Goal: Task Accomplishment & Management: Use online tool/utility

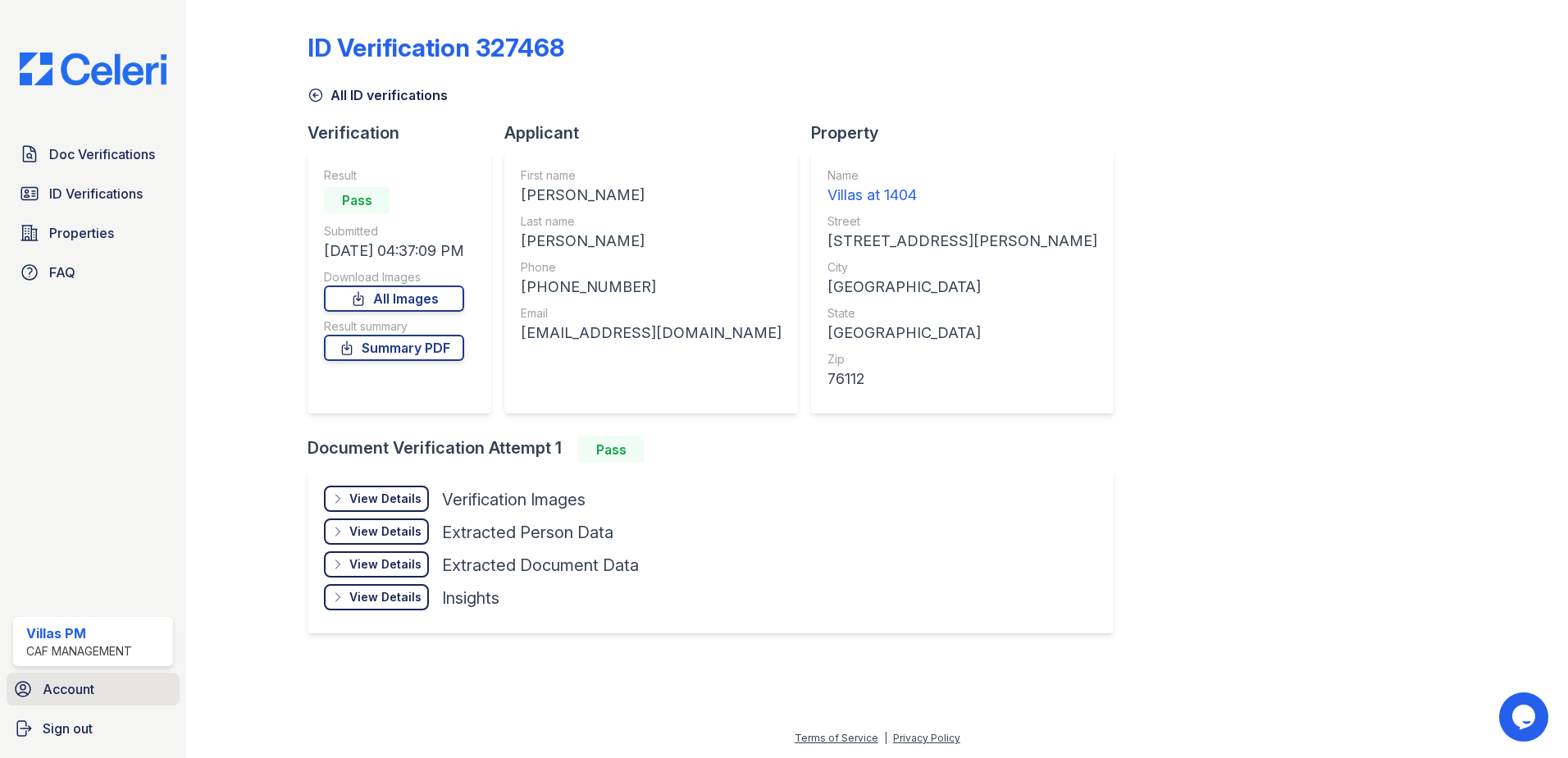
click at [65, 697] on span "Account" at bounding box center [68, 689] width 52 height 20
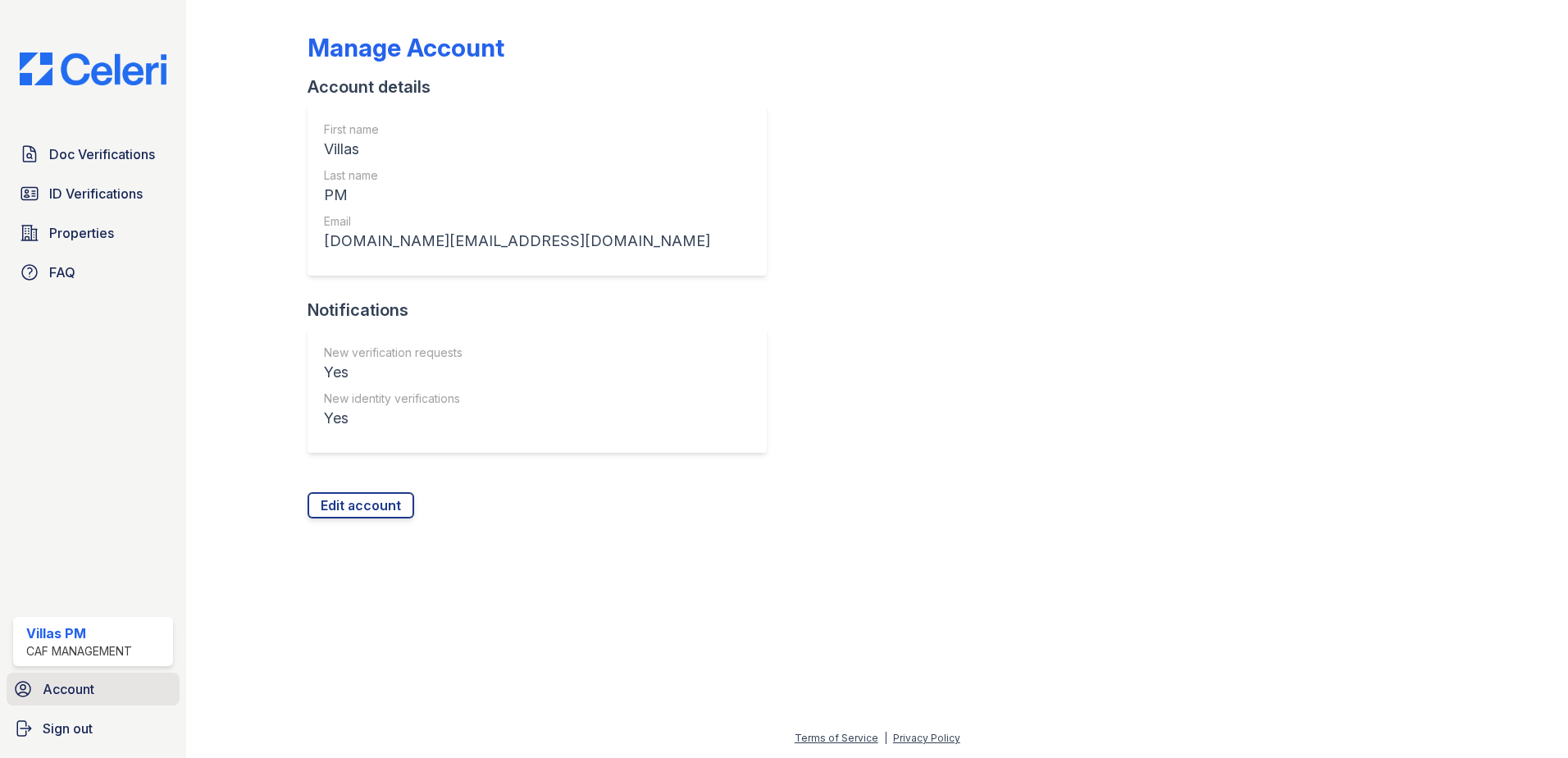
click at [64, 684] on span "Account" at bounding box center [68, 689] width 52 height 20
click at [119, 154] on span "Doc Verifications" at bounding box center [102, 154] width 106 height 20
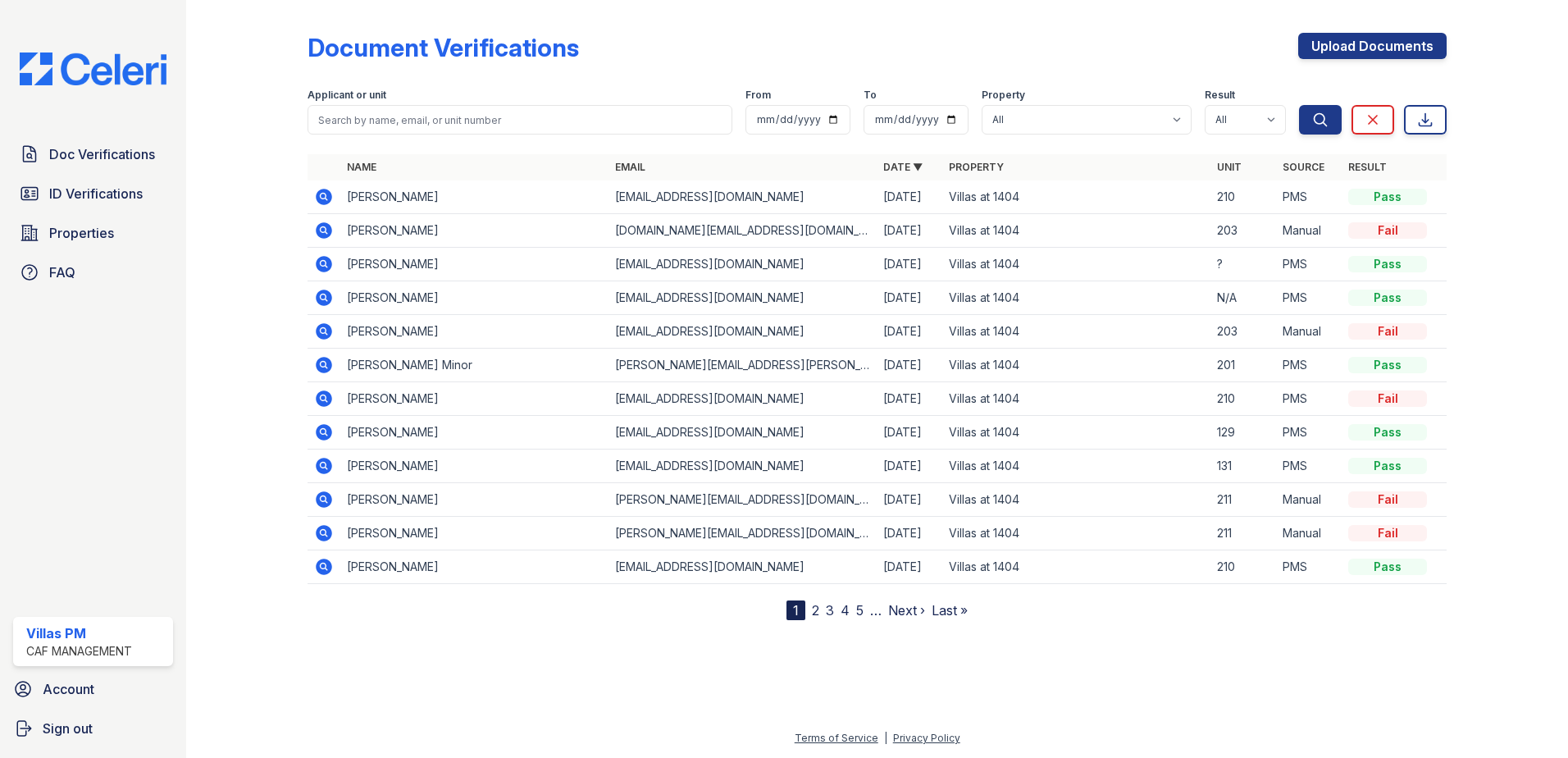
click at [327, 229] on icon at bounding box center [324, 230] width 17 height 17
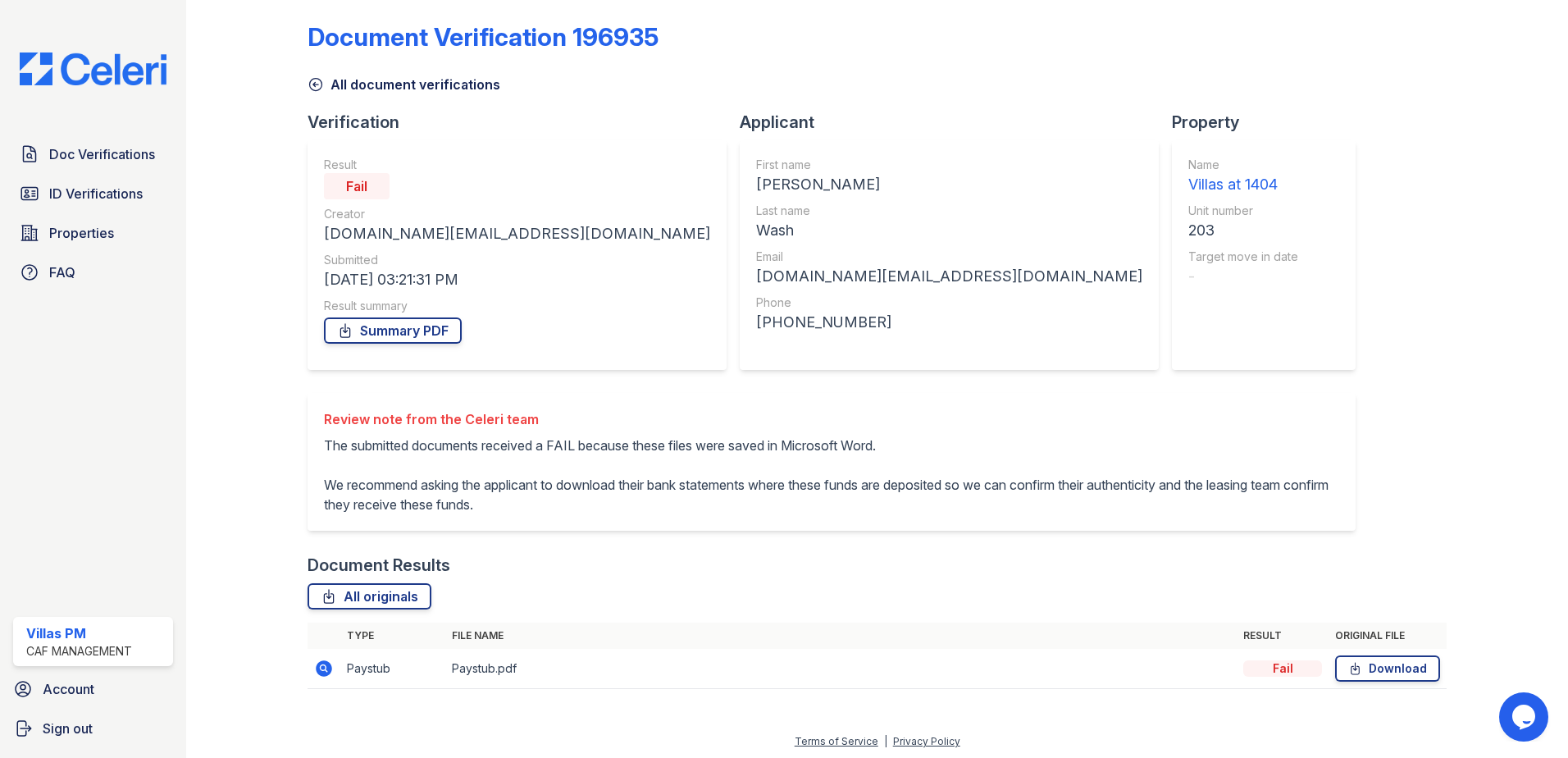
scroll to position [14, 0]
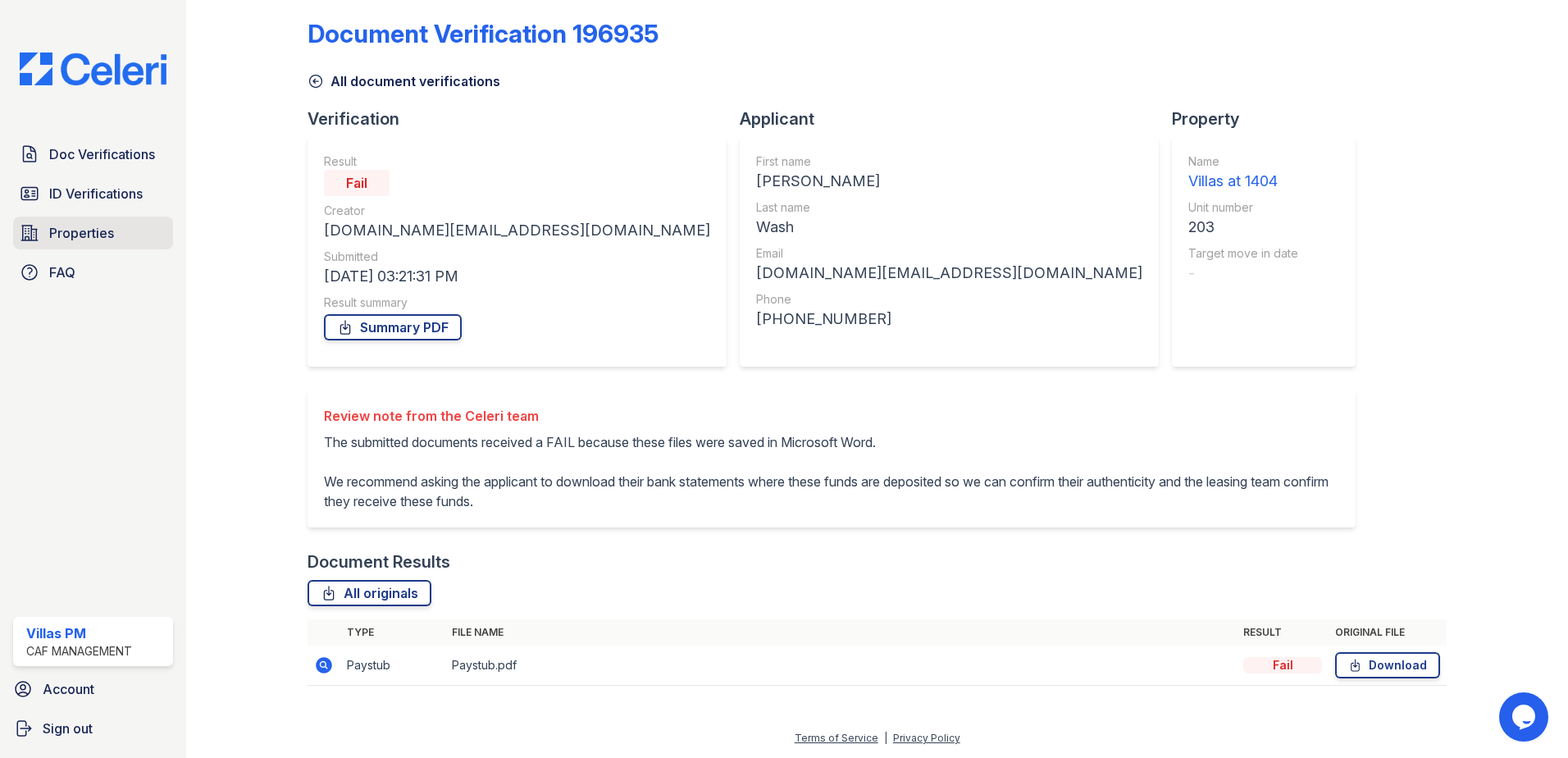
click at [101, 235] on span "Properties" at bounding box center [81, 233] width 65 height 20
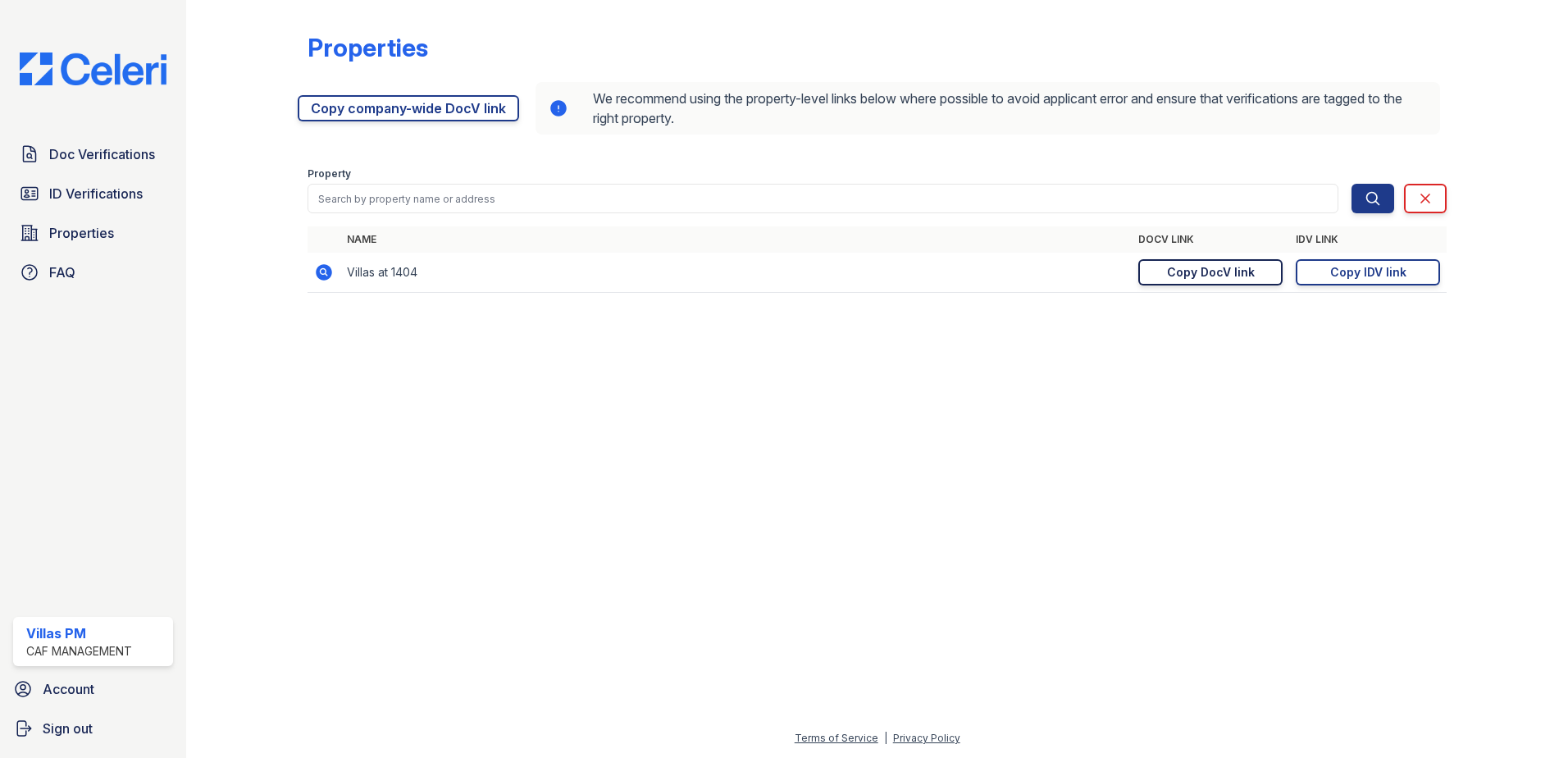
click at [1213, 276] on div "Copy DocV link" at bounding box center [1211, 272] width 87 height 17
click at [1197, 269] on div "Copy DocV link" at bounding box center [1211, 272] width 87 height 17
